Goal: Task Accomplishment & Management: Complete application form

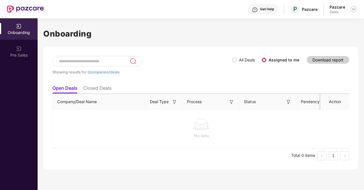
click at [354, 9] on img at bounding box center [354, 9] width 5 height 5
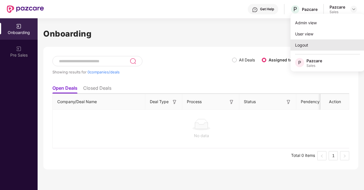
click at [318, 40] on div "Logout" at bounding box center [328, 44] width 74 height 11
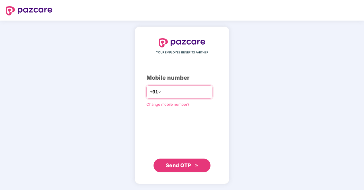
type input "**********"
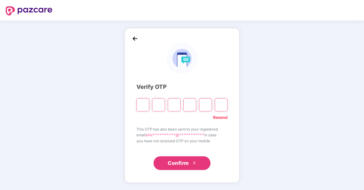
type input "*"
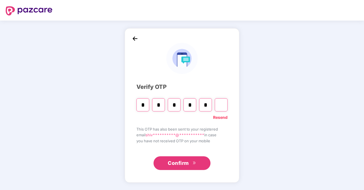
type input "*"
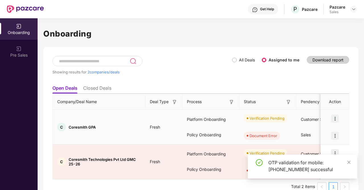
scroll to position [10, 0]
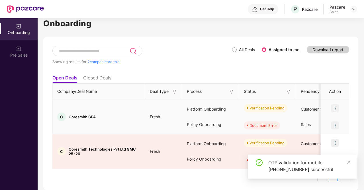
click at [337, 124] on img at bounding box center [335, 125] width 8 height 8
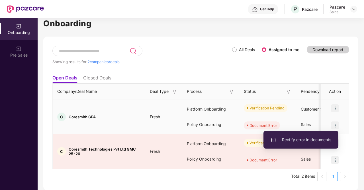
click at [290, 142] on span "Rectify error in documents" at bounding box center [301, 139] width 61 height 6
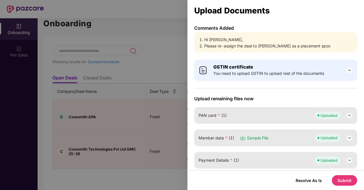
scroll to position [112, 0]
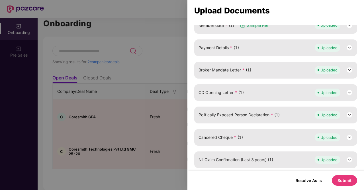
click at [135, 39] on div at bounding box center [182, 95] width 364 height 190
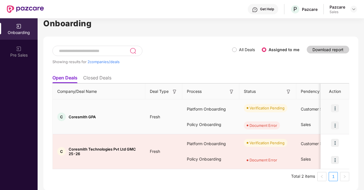
click at [335, 125] on img at bounding box center [335, 125] width 8 height 8
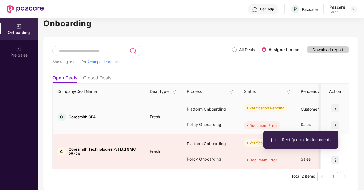
click at [308, 139] on span "Rectify error in documents" at bounding box center [301, 139] width 61 height 6
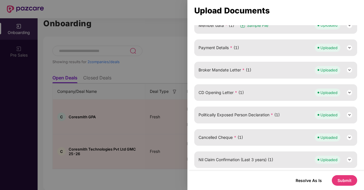
click at [178, 103] on div at bounding box center [182, 95] width 364 height 190
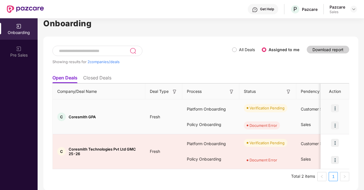
click at [335, 123] on img at bounding box center [335, 125] width 8 height 8
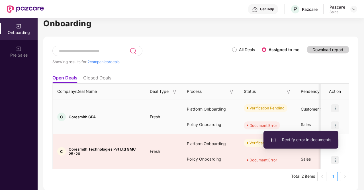
click at [278, 139] on span "Rectify error in documents" at bounding box center [301, 139] width 61 height 6
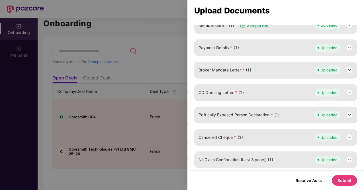
click at [343, 184] on button "Submit" at bounding box center [344, 180] width 25 height 11
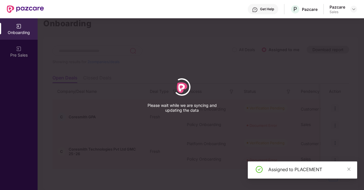
click at [205, 115] on div "Please wait while we are syncing and updating the data" at bounding box center [182, 95] width 364 height 190
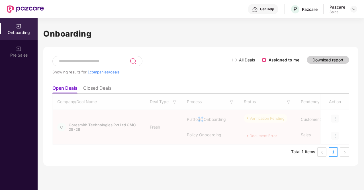
scroll to position [0, 0]
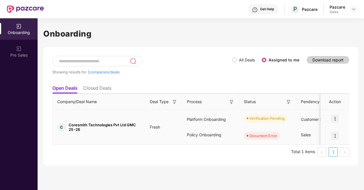
click at [336, 136] on img at bounding box center [335, 135] width 8 height 8
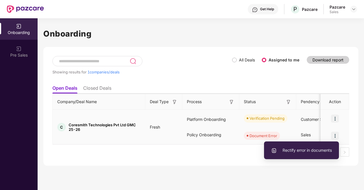
click at [300, 148] on span "Rectify error in documents" at bounding box center [301, 150] width 61 height 6
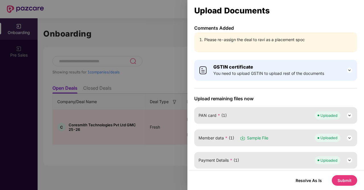
click at [129, 116] on div at bounding box center [182, 95] width 364 height 190
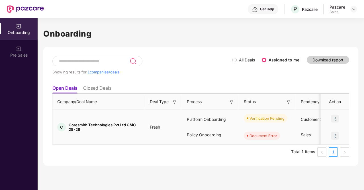
click at [333, 138] on img at bounding box center [335, 135] width 8 height 8
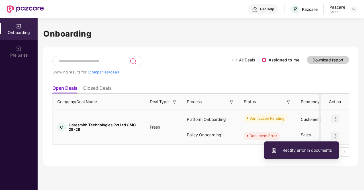
click at [307, 146] on li "Rectify error in documents" at bounding box center [301, 150] width 75 height 12
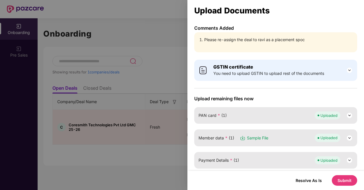
click at [343, 176] on button "Submit" at bounding box center [344, 180] width 25 height 11
